Goal: Task Accomplishment & Management: Use online tool/utility

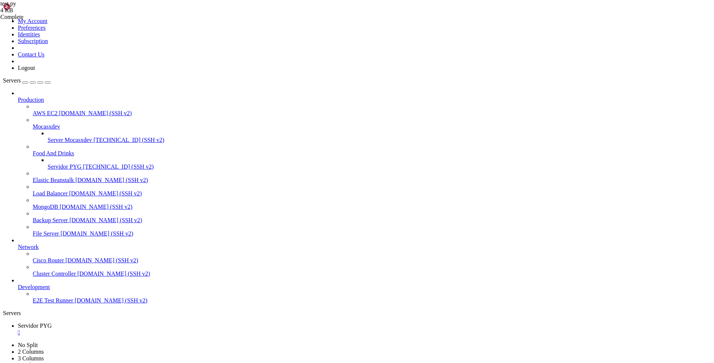
click at [143, 329] on div "" at bounding box center [364, 332] width 693 height 7
click at [59, 164] on span "Servidor PYG" at bounding box center [65, 167] width 34 height 6
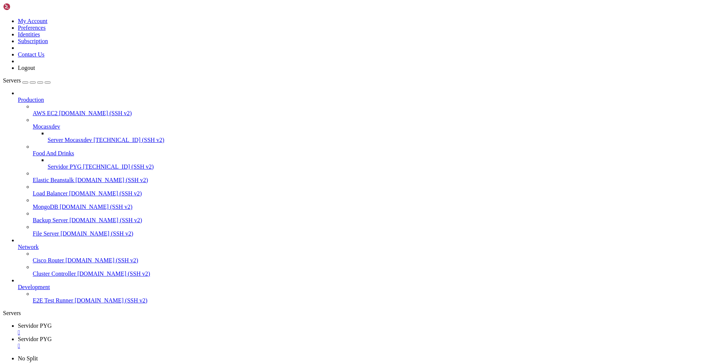
type input "/home/ubuntu/bot_visitas"
click at [200, 343] on div "" at bounding box center [364, 346] width 693 height 7
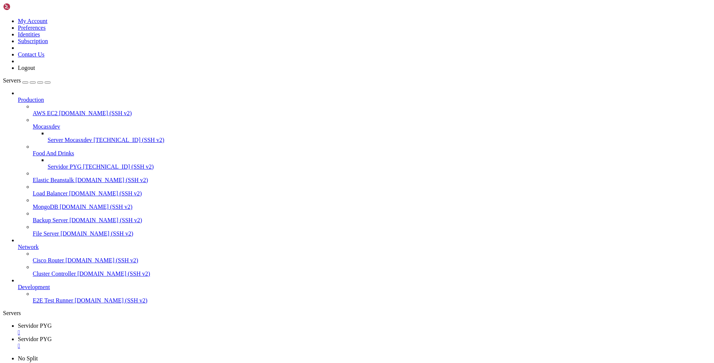
type input "/home/ubuntu/bot_visitas"
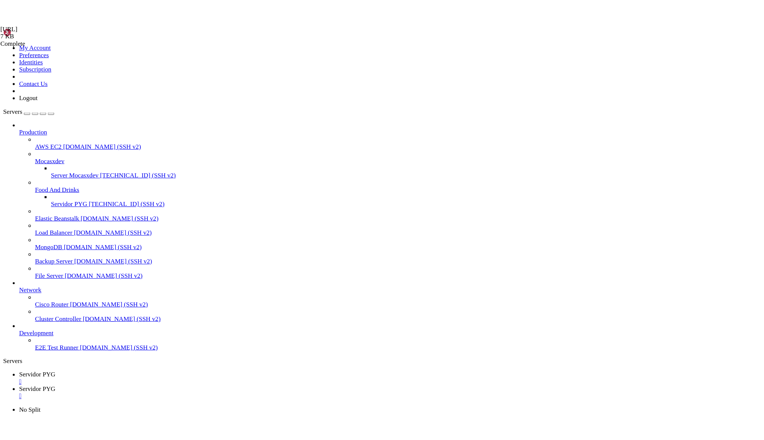
scroll to position [805, 0]
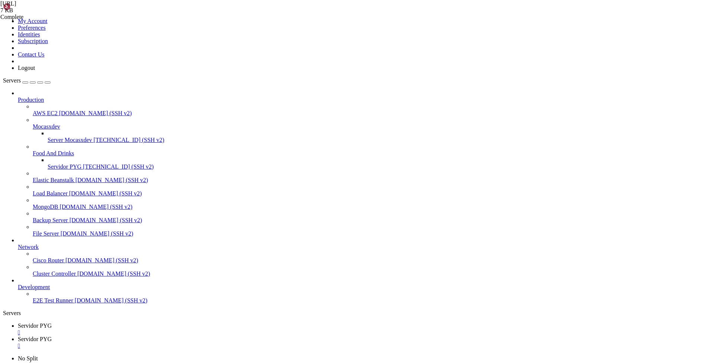
drag, startPoint x: 113, startPoint y: 38, endPoint x: 231, endPoint y: 347, distance: 331.4
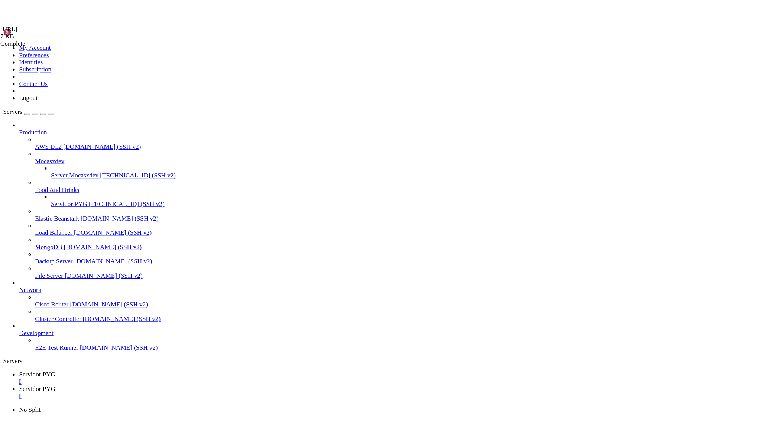
scroll to position [728, 0]
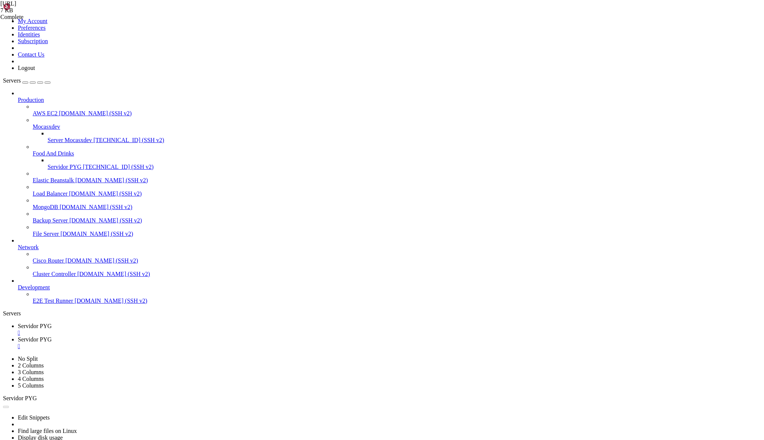
type textarea "datos = usuarios[user_id]"
click at [200, 343] on div "" at bounding box center [389, 346] width 743 height 7
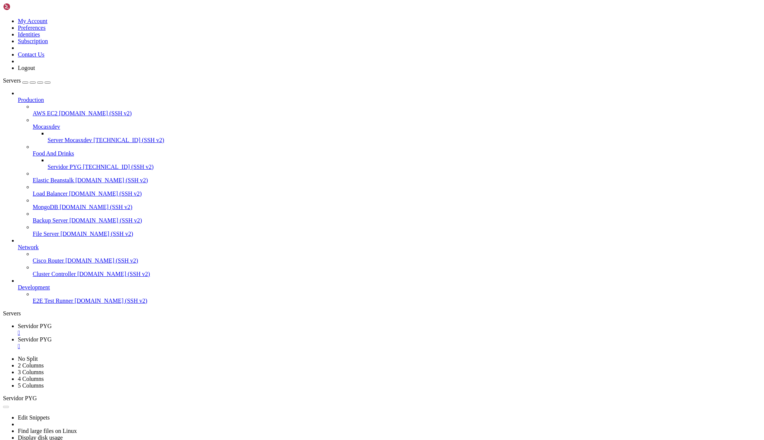
type input "/home/ubuntu/bot_visitas"
